Goal: Task Accomplishment & Management: Manage account settings

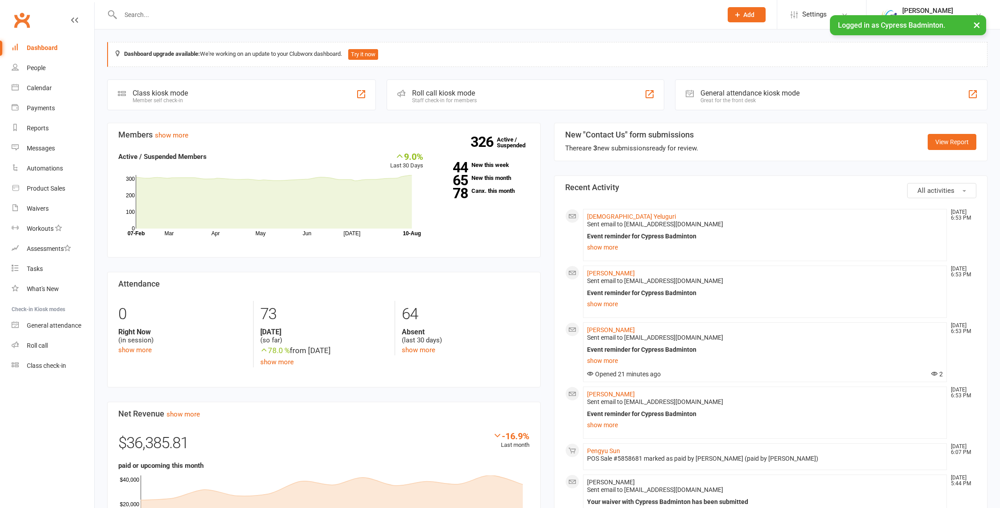
click at [165, 17] on input "text" at bounding box center [417, 14] width 599 height 13
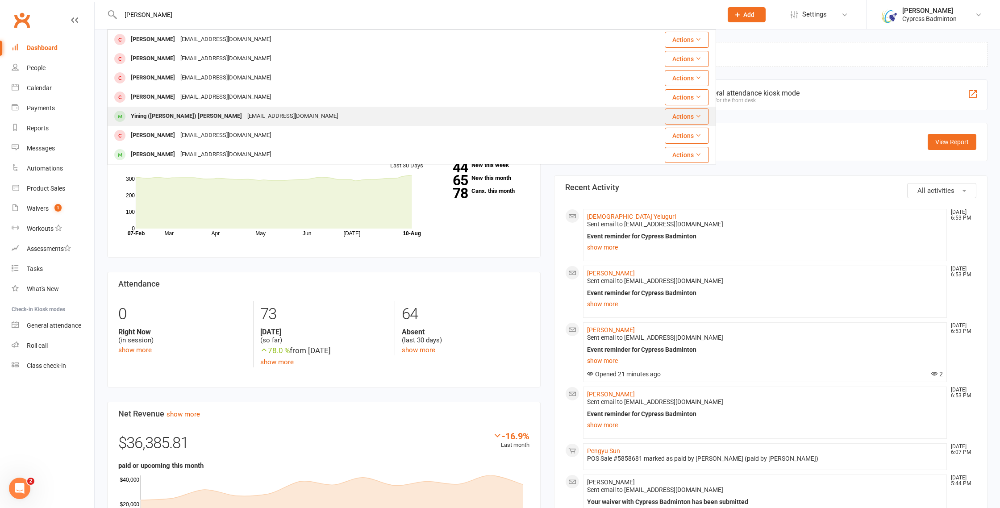
type input "[PERSON_NAME]"
drag, startPoint x: 164, startPoint y: 115, endPoint x: 174, endPoint y: 117, distance: 9.6
click at [164, 115] on div "Yining ([PERSON_NAME]) [PERSON_NAME]" at bounding box center [186, 116] width 117 height 13
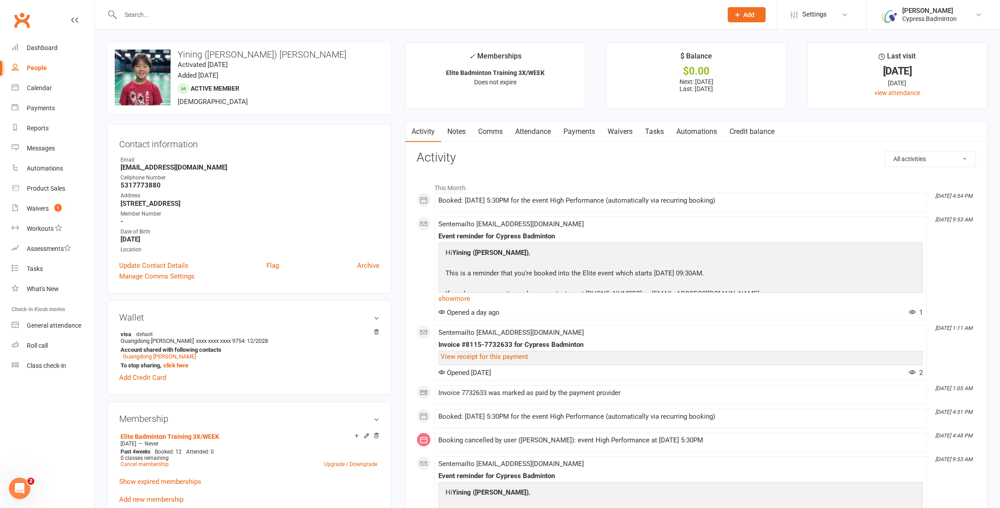
click at [582, 132] on link "Payments" at bounding box center [579, 131] width 44 height 21
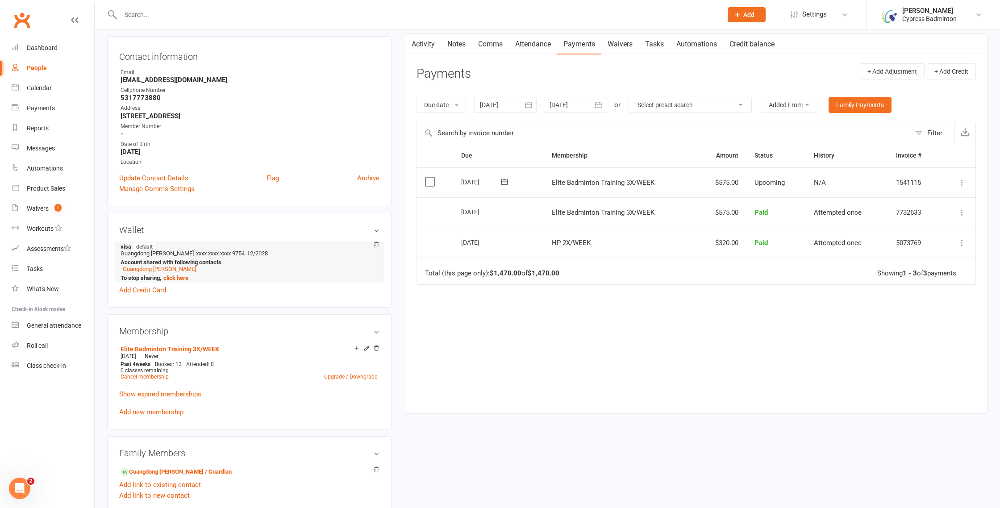
scroll to position [122, 0]
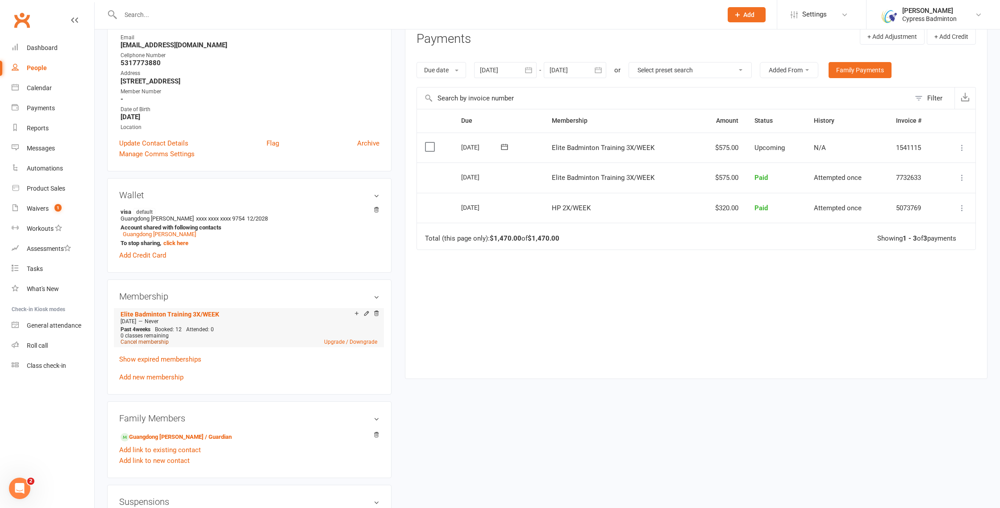
click at [151, 342] on link "Cancel membership" at bounding box center [145, 342] width 48 height 6
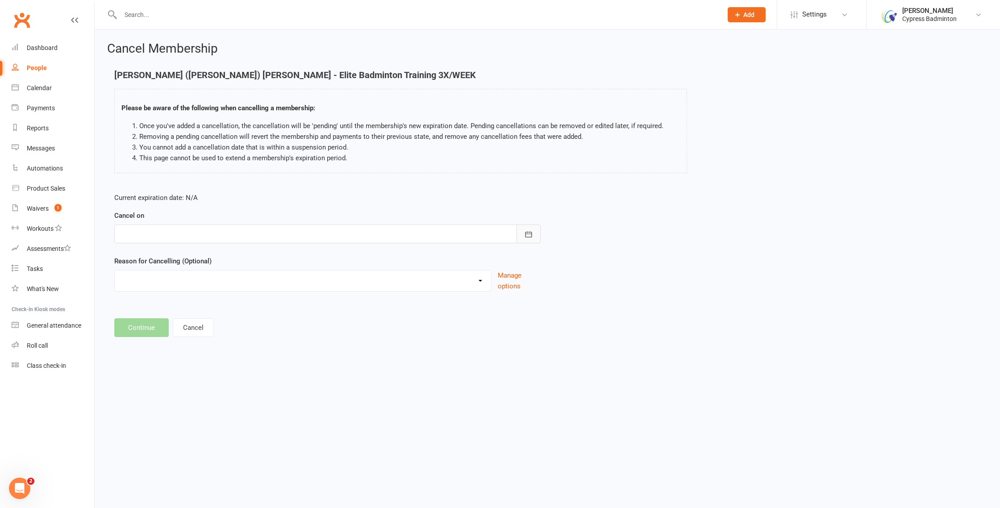
click at [534, 239] on button "button" at bounding box center [529, 234] width 24 height 19
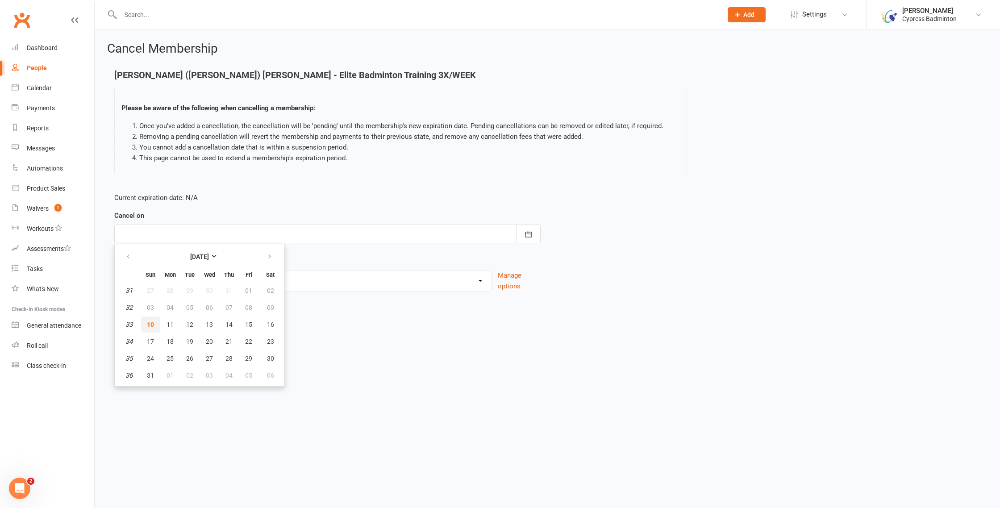
drag, startPoint x: 153, startPoint y: 326, endPoint x: 141, endPoint y: 332, distance: 13.6
click at [153, 326] on span "10" at bounding box center [150, 324] width 7 height 7
type input "[DATE]"
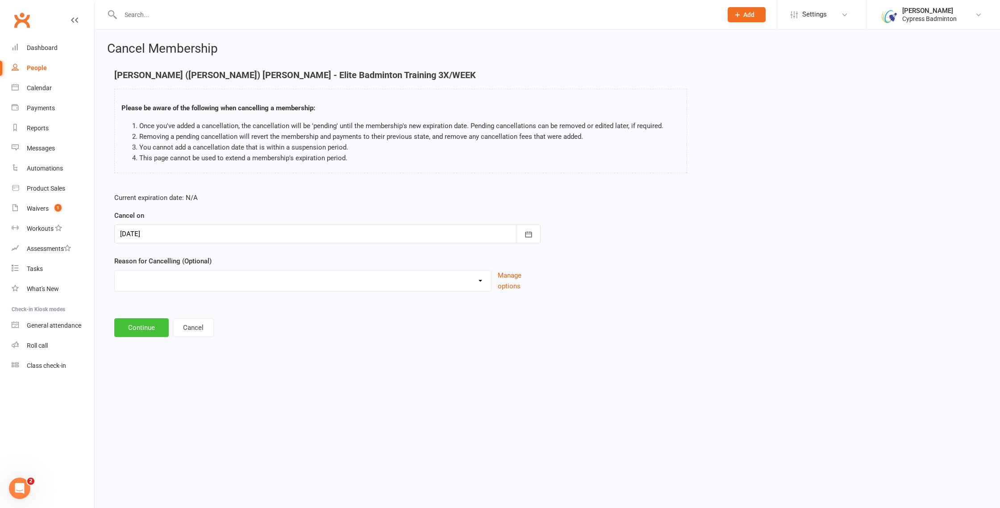
click at [140, 325] on button "Continue" at bounding box center [141, 327] width 54 height 19
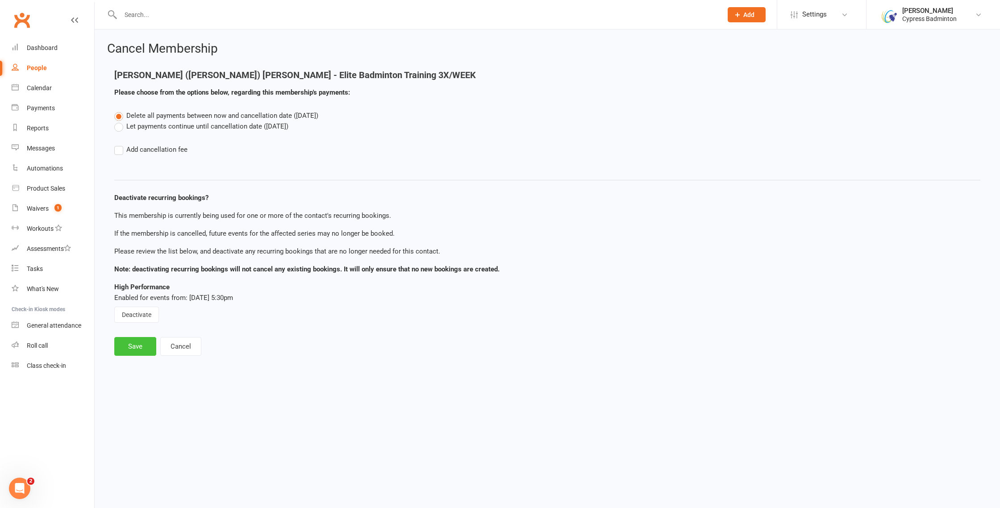
click at [137, 347] on button "Save" at bounding box center [135, 346] width 42 height 19
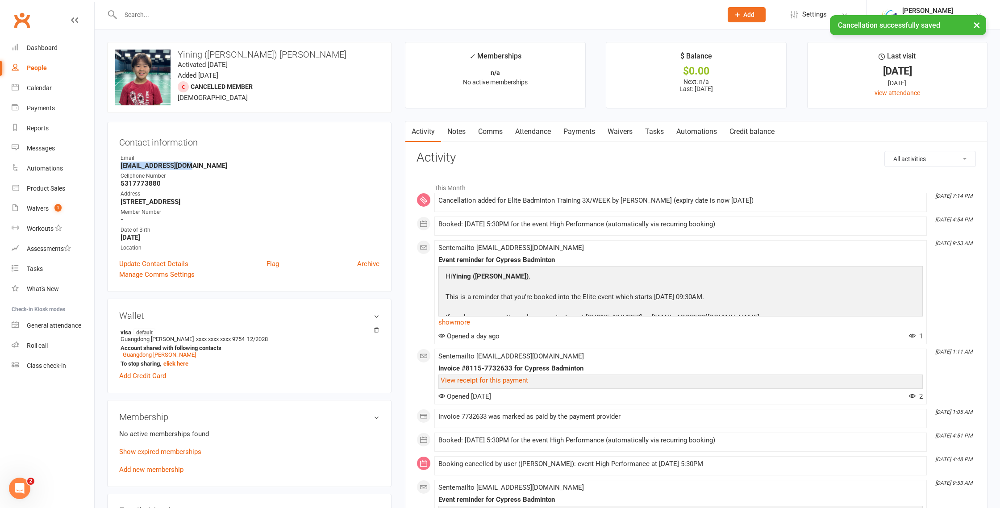
drag, startPoint x: 180, startPoint y: 166, endPoint x: 116, endPoint y: 165, distance: 64.3
click at [117, 165] on div "Contact information Owner Email [EMAIL_ADDRESS][DOMAIN_NAME] Cellphone Number […" at bounding box center [249, 207] width 285 height 170
copy strong "[EMAIL_ADDRESS][DOMAIN_NAME]"
